Goal: Transaction & Acquisition: Purchase product/service

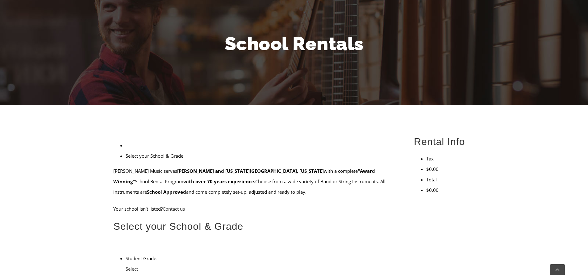
scroll to position [123, 0]
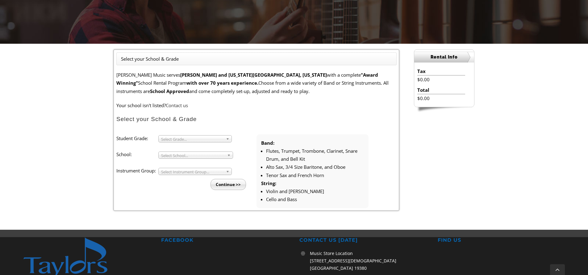
click at [172, 137] on span "Select Grade..." at bounding box center [192, 139] width 62 height 7
click at [170, 156] on li "4" at bounding box center [197, 154] width 67 height 8
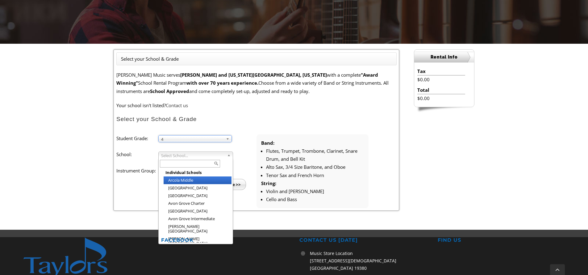
click at [167, 157] on span "Select School..." at bounding box center [193, 155] width 64 height 7
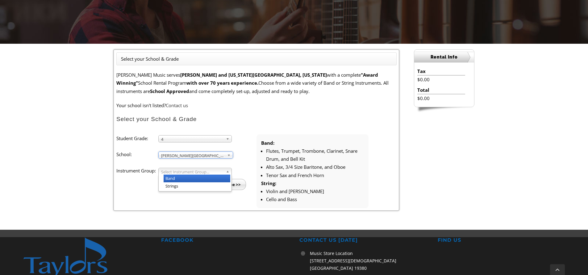
click at [194, 173] on span "Select Instrument Group..." at bounding box center [192, 171] width 62 height 7
click at [174, 178] on li "Band" at bounding box center [197, 179] width 67 height 8
click at [229, 184] on input "Continue >>" at bounding box center [227, 184] width 35 height 11
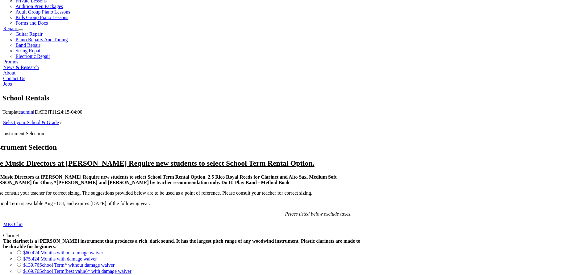
scroll to position [370, 0]
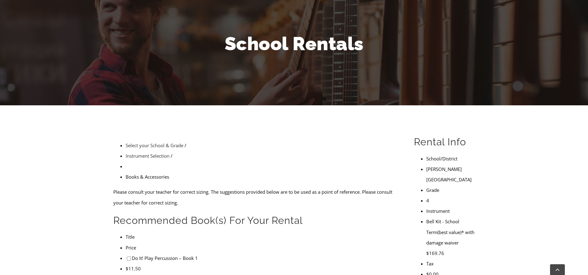
scroll to position [93, 0]
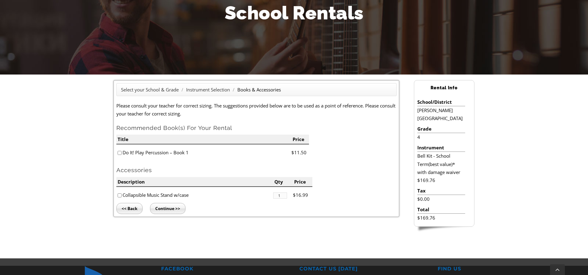
click at [121, 154] on input"] "checkbox" at bounding box center [120, 153] width 4 height 4
checkbox input"] "true"
click at [165, 210] on input "Continue >>" at bounding box center [167, 208] width 35 height 11
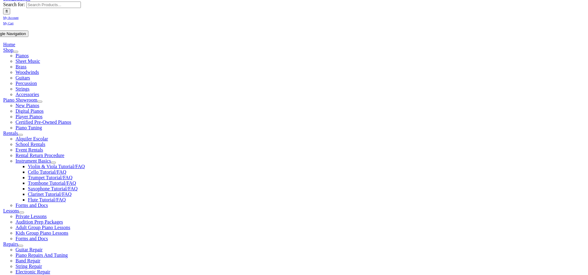
type input "1"
type input "Peter"
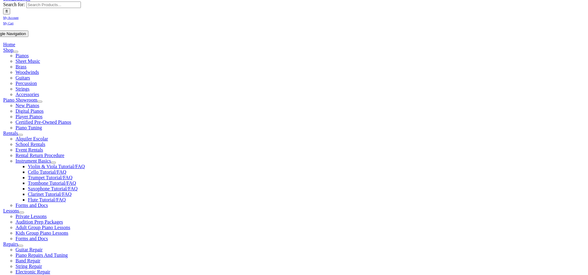
type input "McLeod"
type input "6103893882"
type input "Sanford"
